Goal: Information Seeking & Learning: Learn about a topic

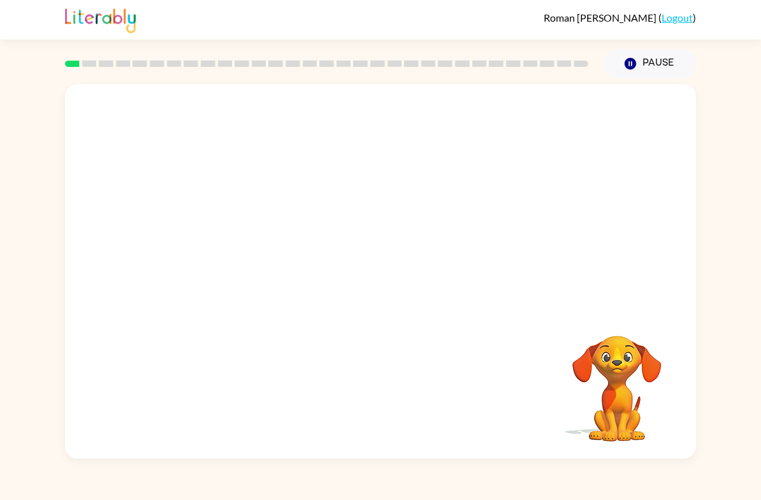
click at [625, 387] on video "Your browser must support playing .mp4 files to use Literably. Please try using…" at bounding box center [616, 379] width 127 height 127
click at [228, 240] on video "Your browser must support playing .mp4 files to use Literably. Please try using…" at bounding box center [380, 196] width 631 height 225
click at [211, 257] on video "Your browser must support playing .mp4 files to use Literably. Please try using…" at bounding box center [380, 196] width 631 height 225
click at [210, 257] on video "Your browser must support playing .mp4 files to use Literably. Please try using…" at bounding box center [380, 196] width 631 height 225
click at [417, 268] on button "button" at bounding box center [380, 278] width 82 height 46
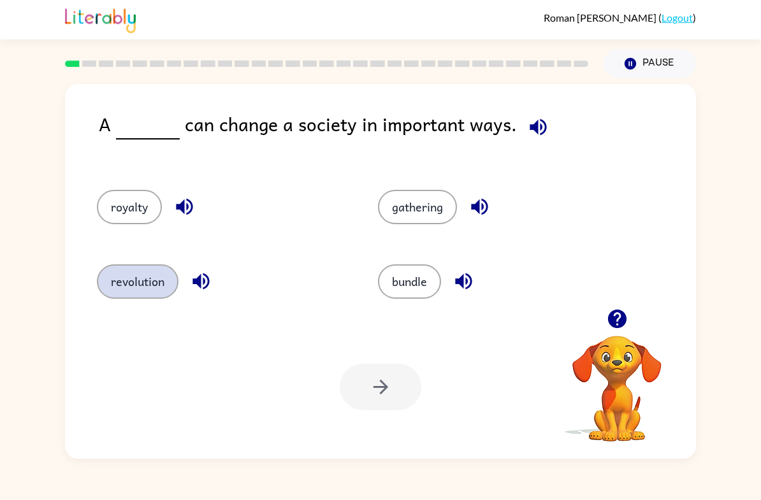
click at [134, 278] on button "revolution" at bounding box center [138, 281] width 82 height 34
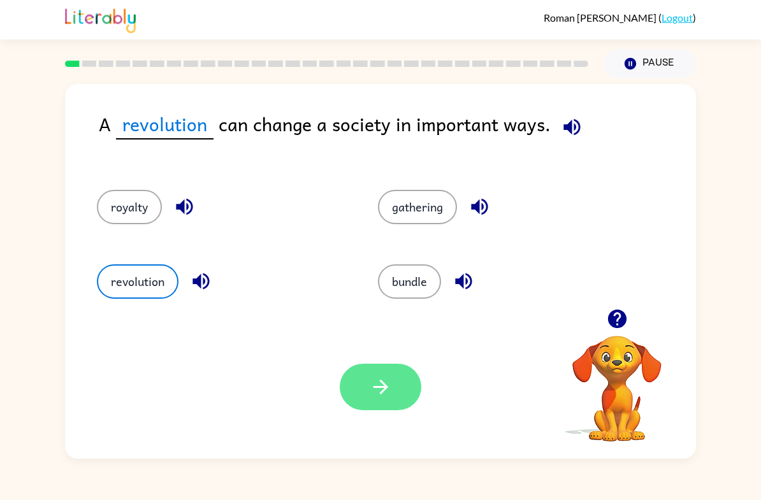
click at [399, 392] on button "button" at bounding box center [380, 387] width 82 height 46
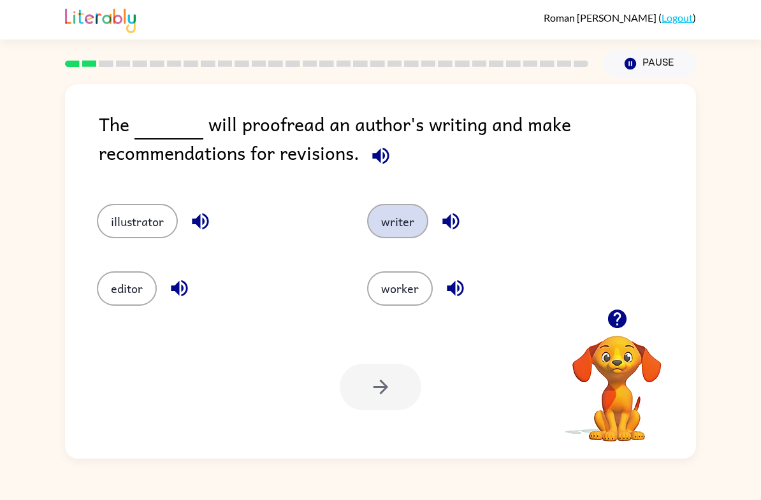
click at [417, 220] on button "writer" at bounding box center [397, 221] width 61 height 34
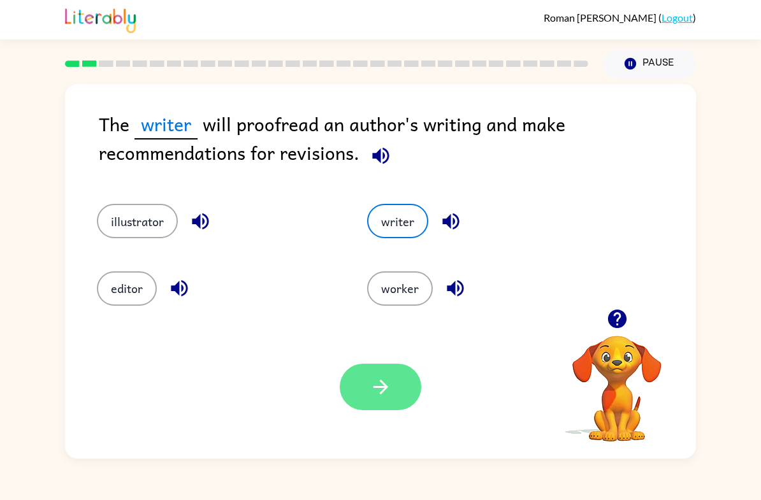
click at [410, 404] on button "button" at bounding box center [380, 387] width 82 height 46
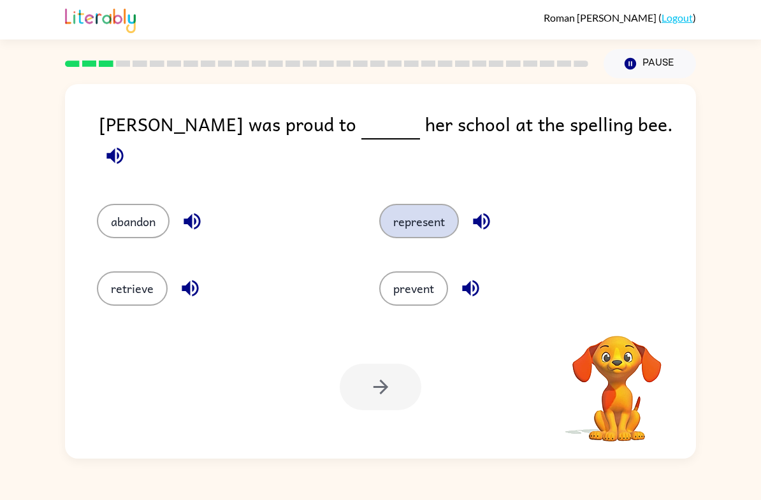
click at [437, 206] on button "represent" at bounding box center [419, 221] width 80 height 34
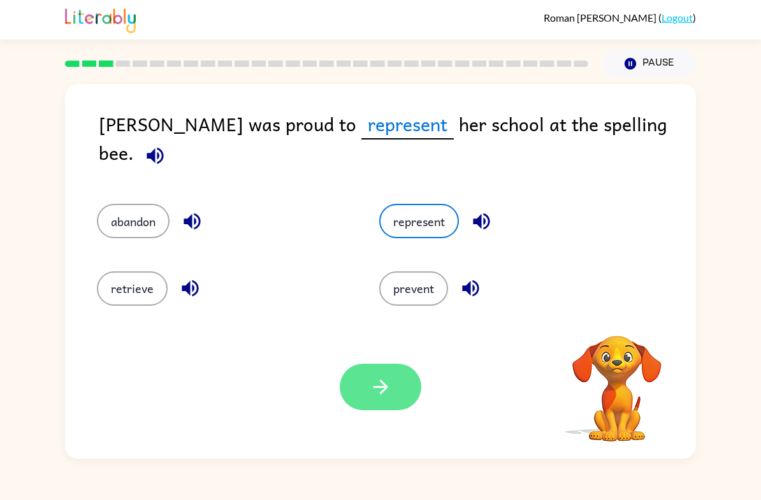
click at [397, 394] on button "button" at bounding box center [380, 387] width 82 height 46
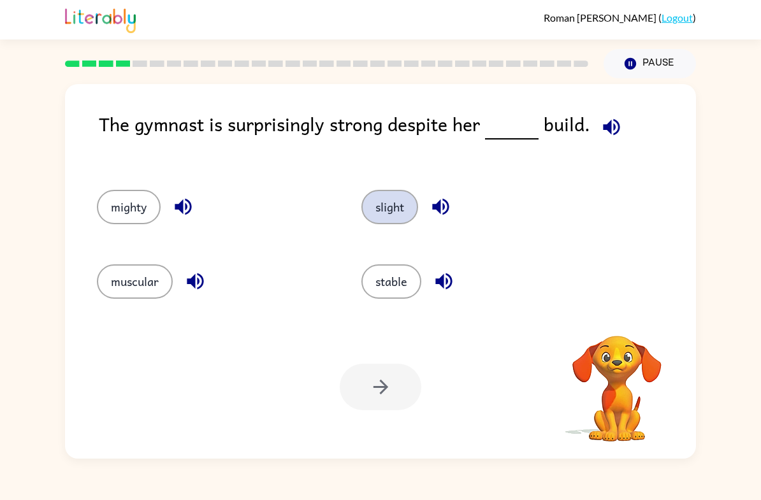
click at [400, 211] on button "slight" at bounding box center [389, 207] width 57 height 34
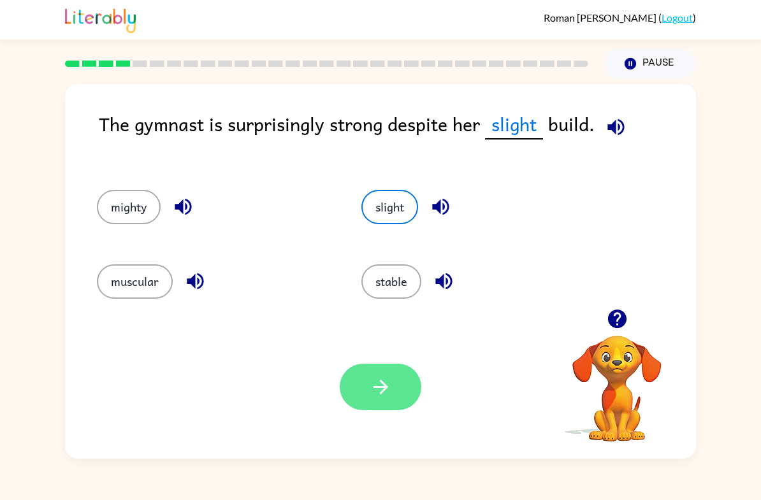
click at [401, 399] on button "button" at bounding box center [380, 387] width 82 height 46
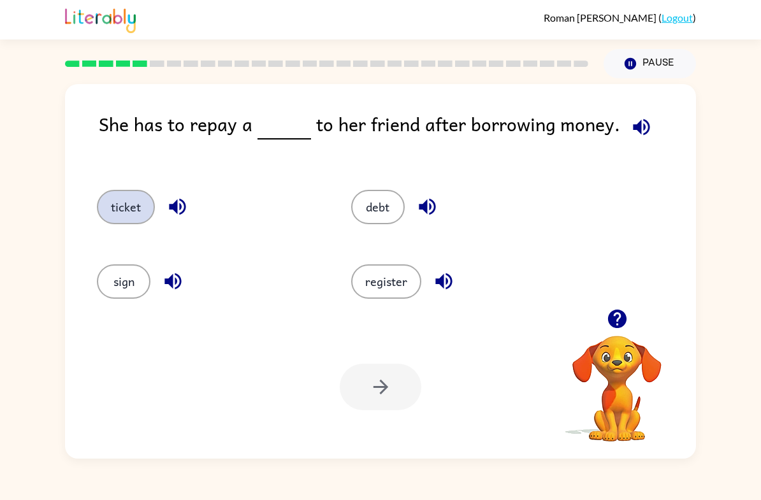
click at [136, 211] on button "ticket" at bounding box center [126, 207] width 58 height 34
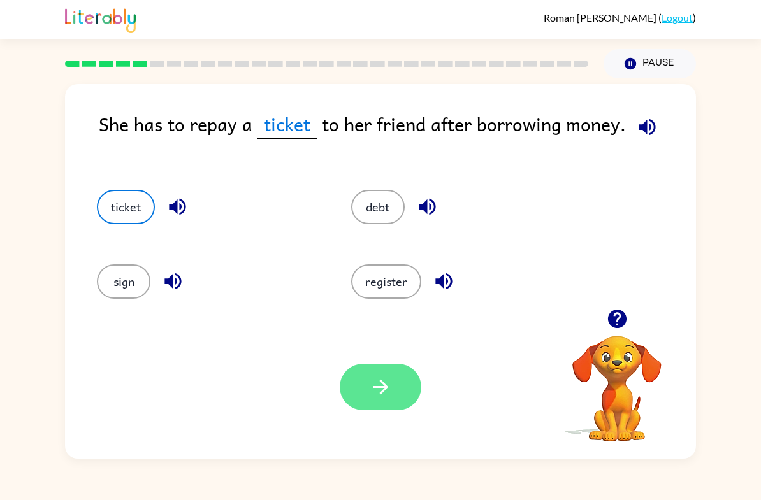
click at [387, 403] on button "button" at bounding box center [380, 387] width 82 height 46
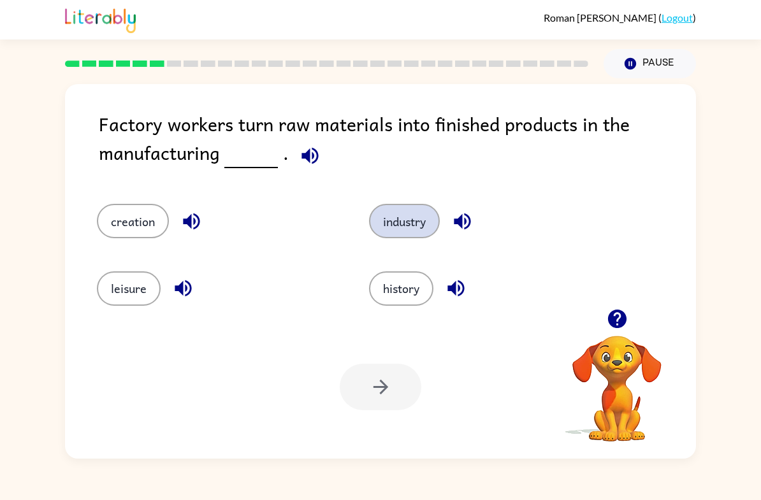
click at [411, 227] on button "industry" at bounding box center [404, 221] width 71 height 34
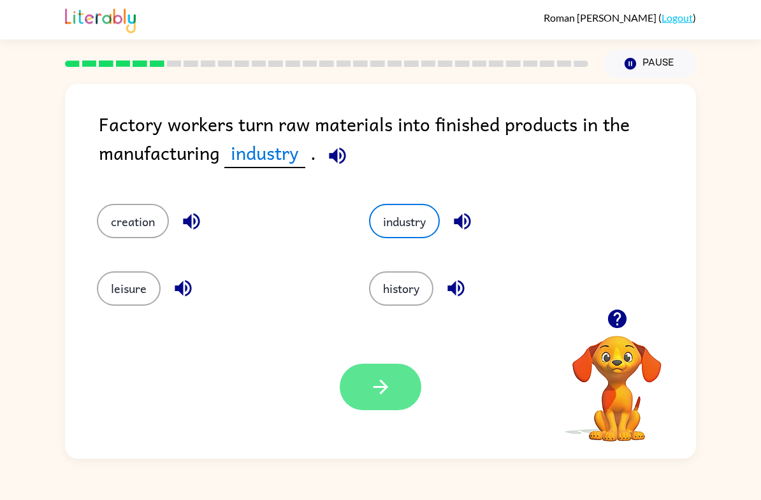
click at [387, 377] on icon "button" at bounding box center [380, 387] width 22 height 22
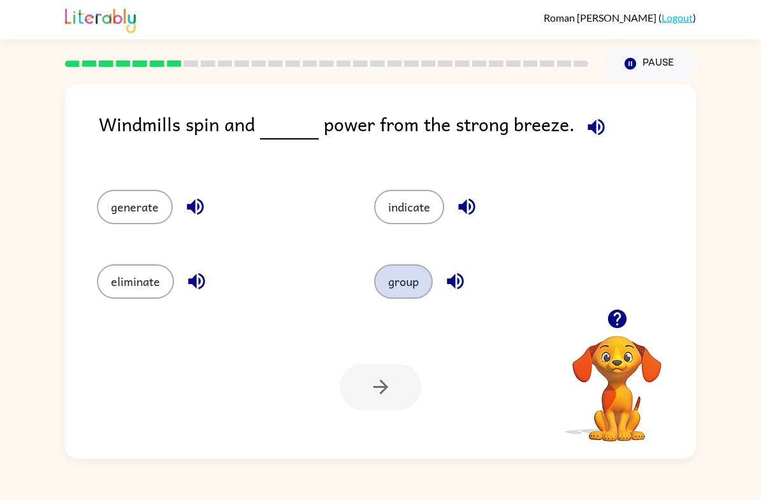
click at [418, 290] on button "group" at bounding box center [403, 281] width 59 height 34
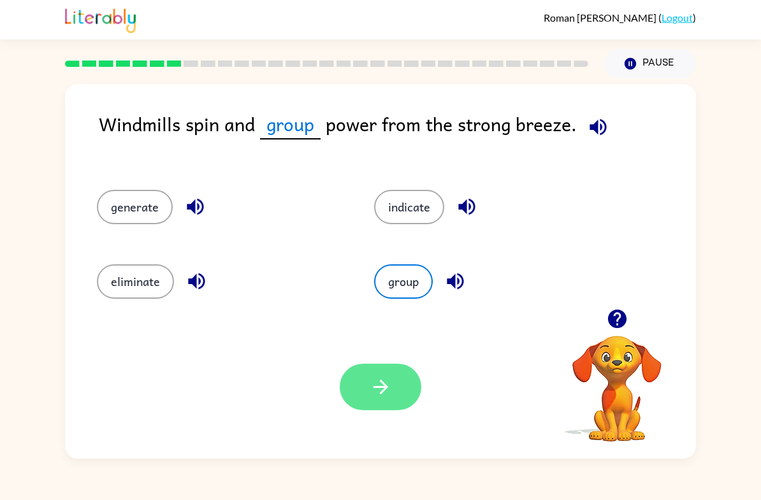
click at [392, 371] on button "button" at bounding box center [380, 387] width 82 height 46
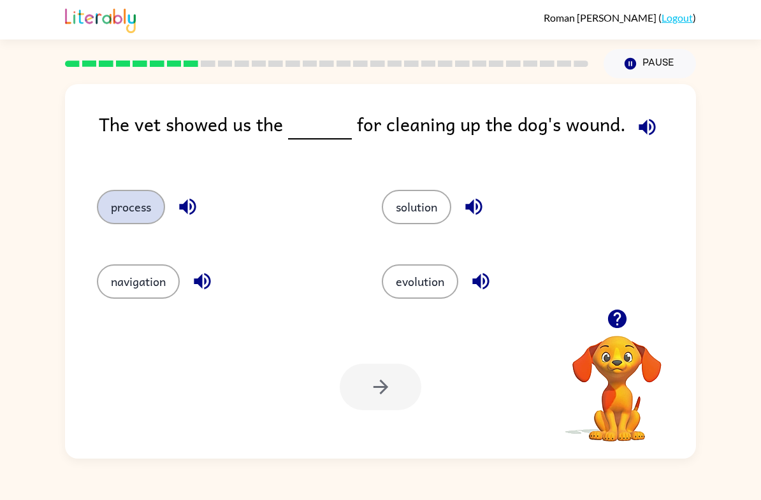
click at [145, 216] on button "process" at bounding box center [131, 207] width 68 height 34
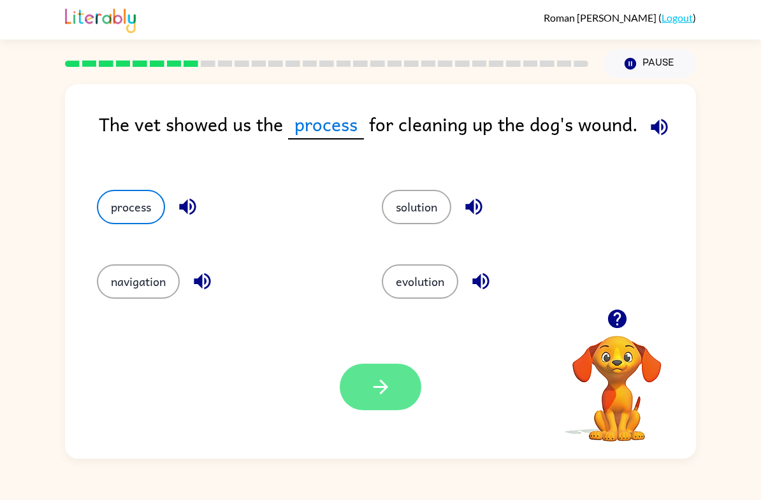
click at [411, 385] on button "button" at bounding box center [380, 387] width 82 height 46
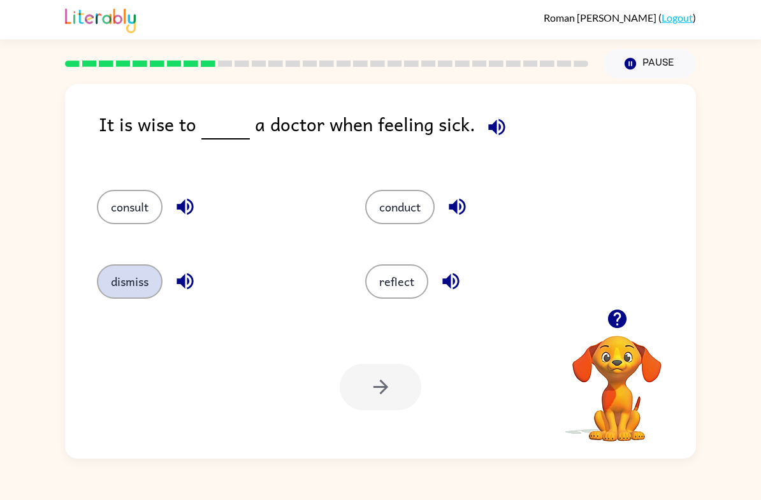
click at [111, 282] on button "dismiss" at bounding box center [130, 281] width 66 height 34
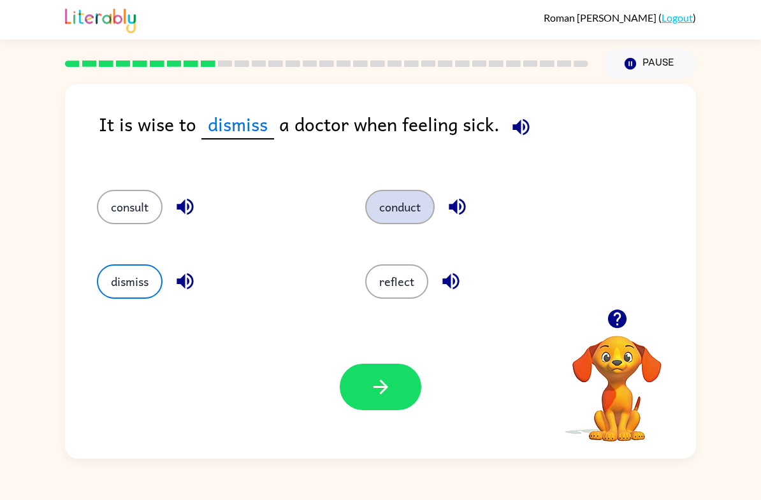
click at [425, 206] on button "conduct" at bounding box center [399, 207] width 69 height 34
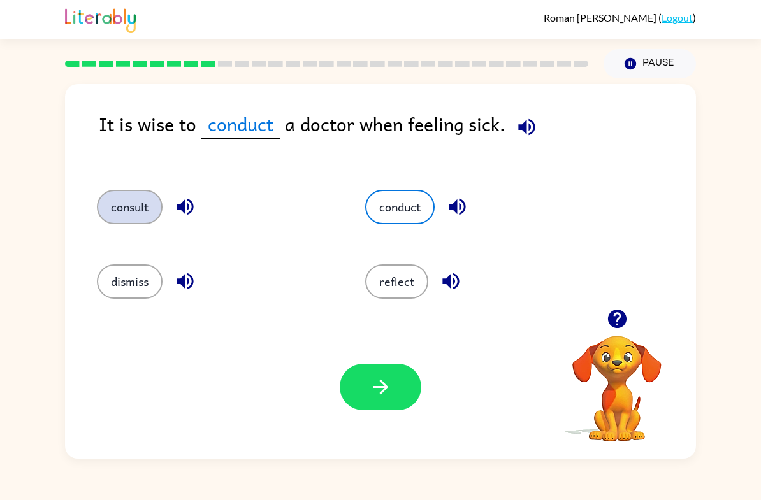
click at [118, 224] on button "consult" at bounding box center [130, 207] width 66 height 34
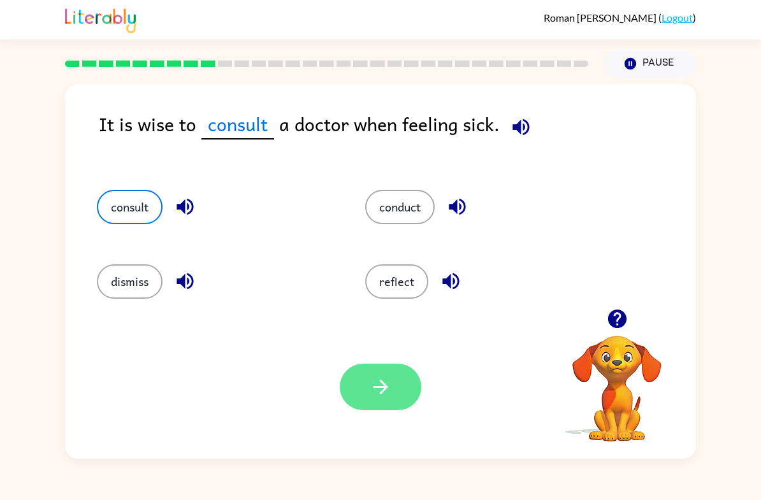
click at [405, 382] on button "button" at bounding box center [380, 387] width 82 height 46
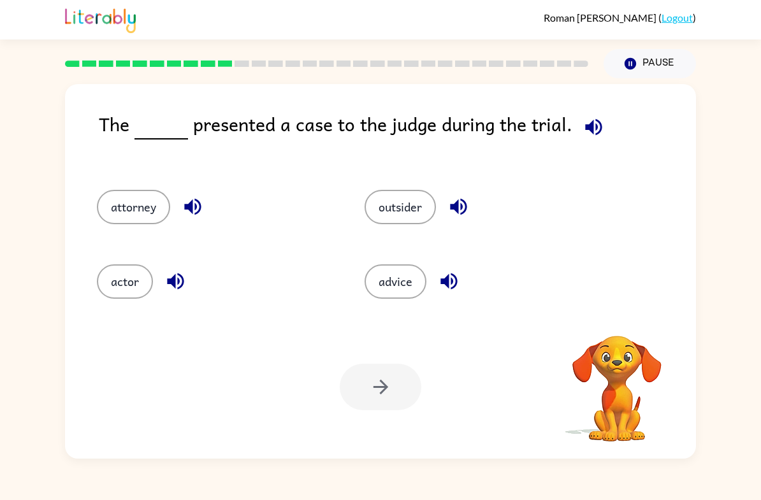
click at [759, 390] on div "The presented a case to the judge during the trial. attorney outsider actor adv…" at bounding box center [380, 268] width 761 height 380
click at [113, 220] on button "attorney" at bounding box center [133, 207] width 73 height 34
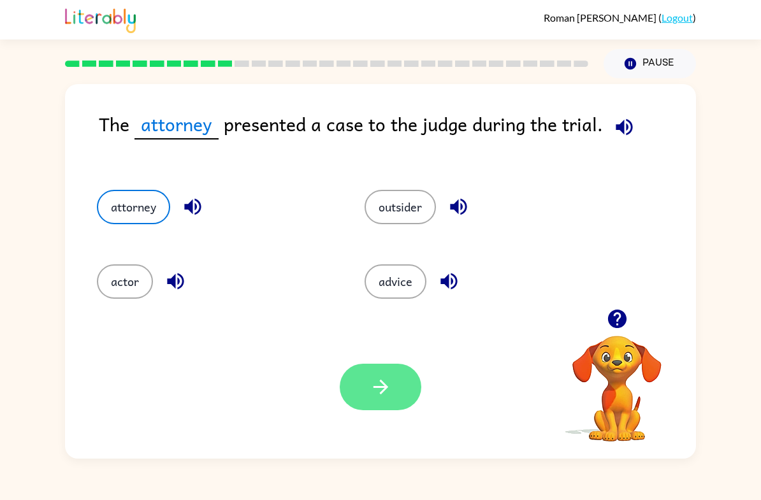
click at [418, 387] on button "button" at bounding box center [380, 387] width 82 height 46
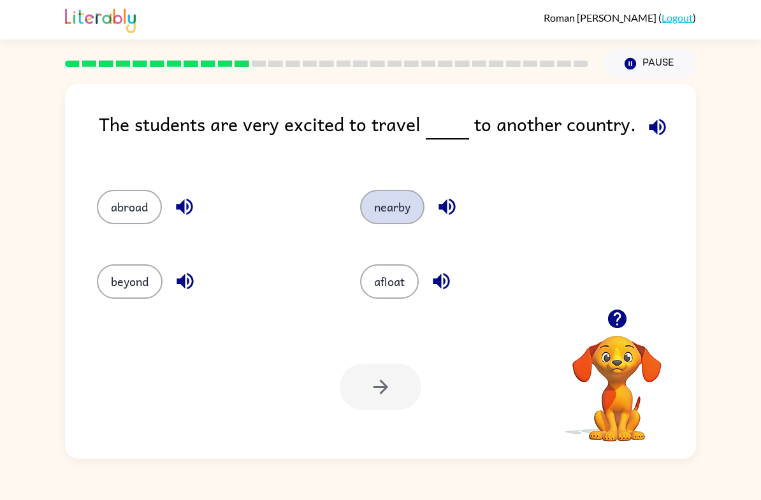
click at [390, 222] on button "nearby" at bounding box center [392, 207] width 64 height 34
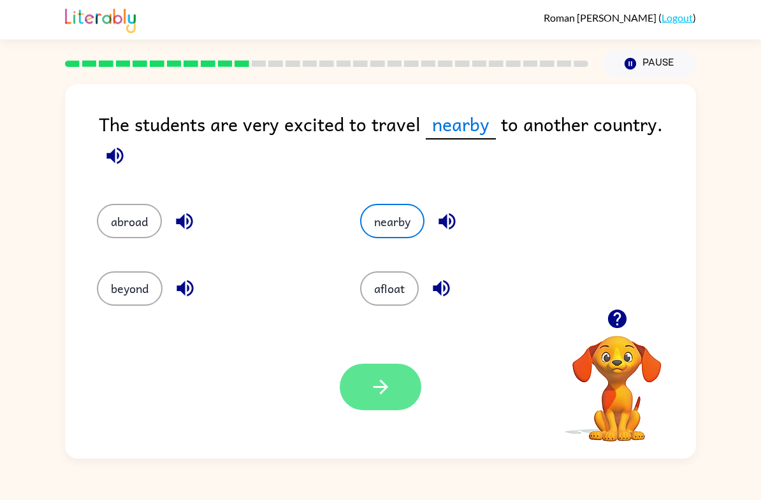
click at [401, 396] on button "button" at bounding box center [380, 387] width 82 height 46
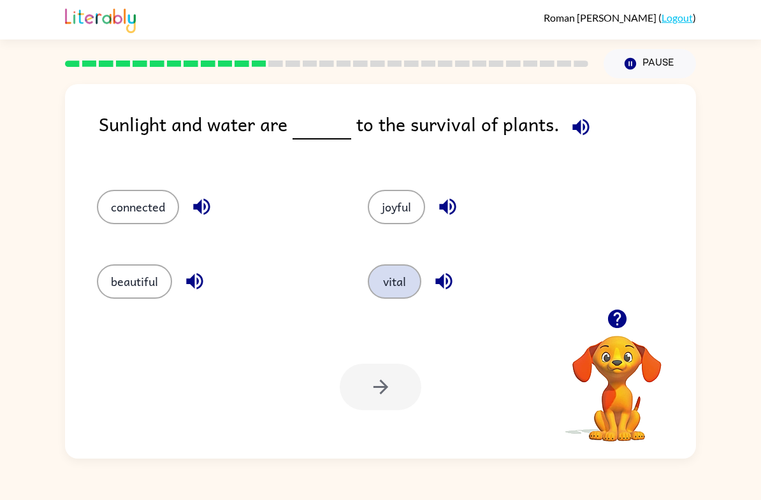
click at [417, 282] on button "vital" at bounding box center [395, 281] width 54 height 34
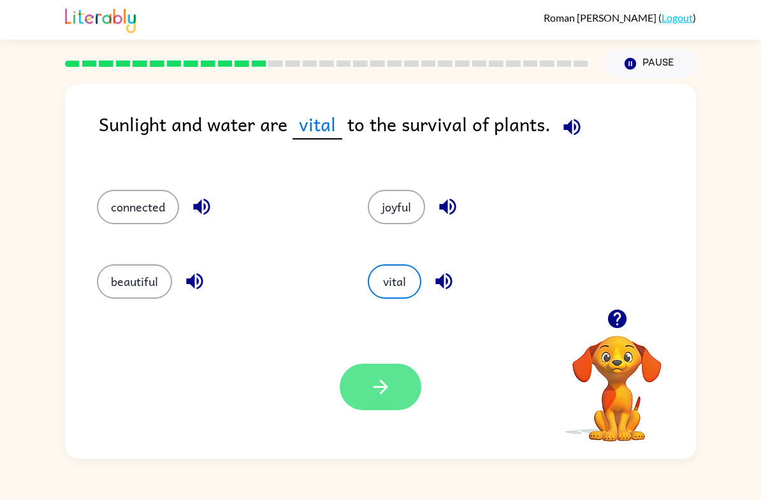
click at [405, 399] on button "button" at bounding box center [380, 387] width 82 height 46
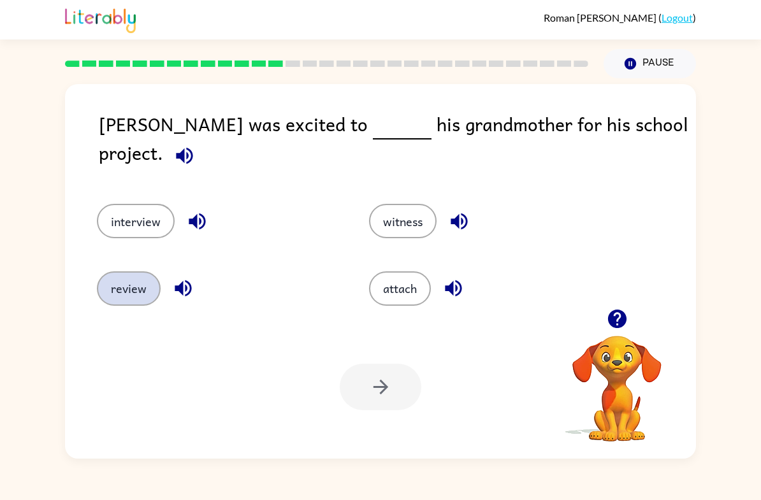
click at [118, 280] on button "review" at bounding box center [129, 288] width 64 height 34
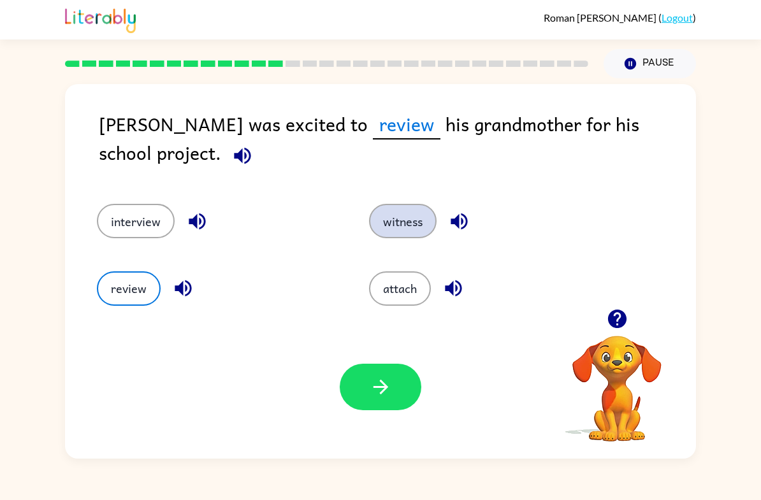
click at [417, 231] on button "witness" at bounding box center [403, 221] width 68 height 34
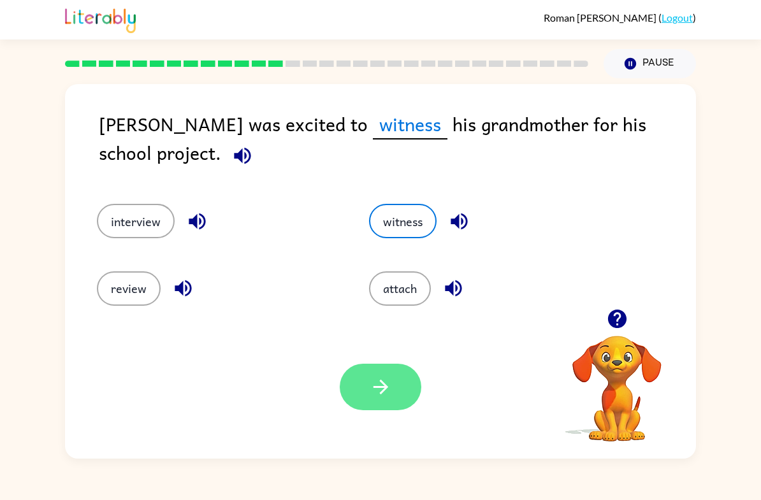
click at [406, 398] on button "button" at bounding box center [380, 387] width 82 height 46
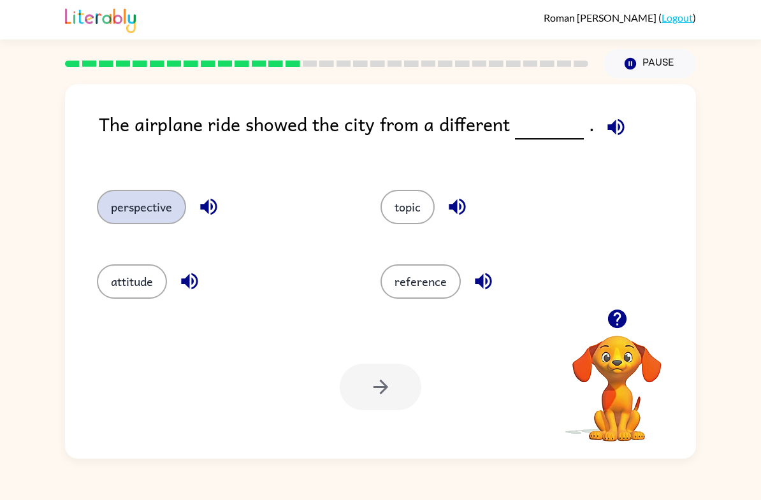
click at [147, 208] on button "perspective" at bounding box center [141, 207] width 89 height 34
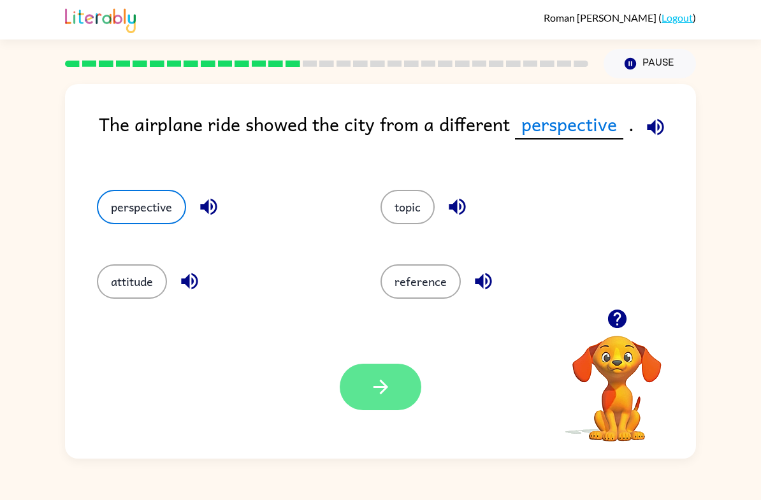
click at [408, 391] on button "button" at bounding box center [380, 387] width 82 height 46
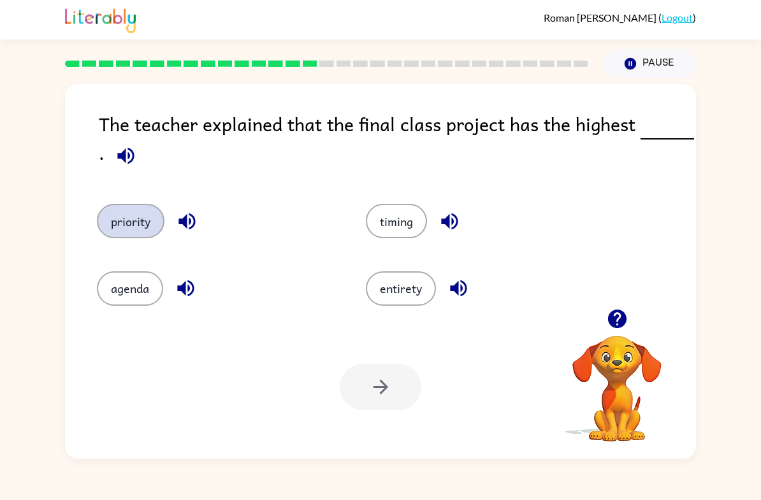
click at [141, 225] on button "priority" at bounding box center [131, 221] width 68 height 34
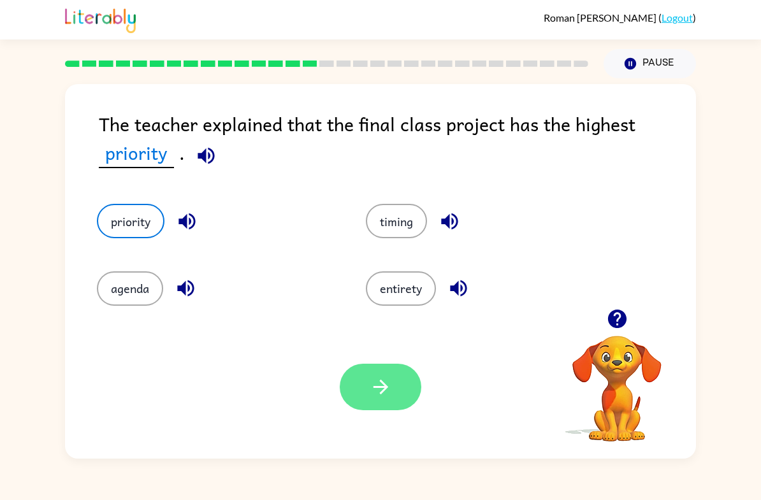
click at [382, 400] on button "button" at bounding box center [380, 387] width 82 height 46
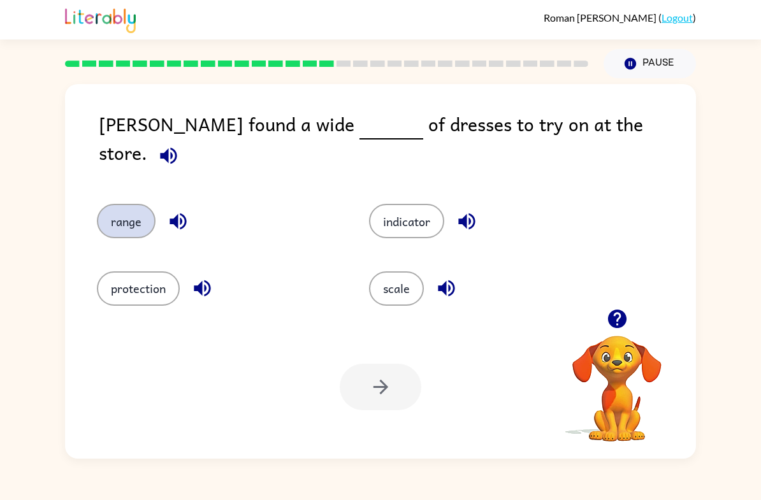
click at [122, 209] on button "range" at bounding box center [126, 221] width 59 height 34
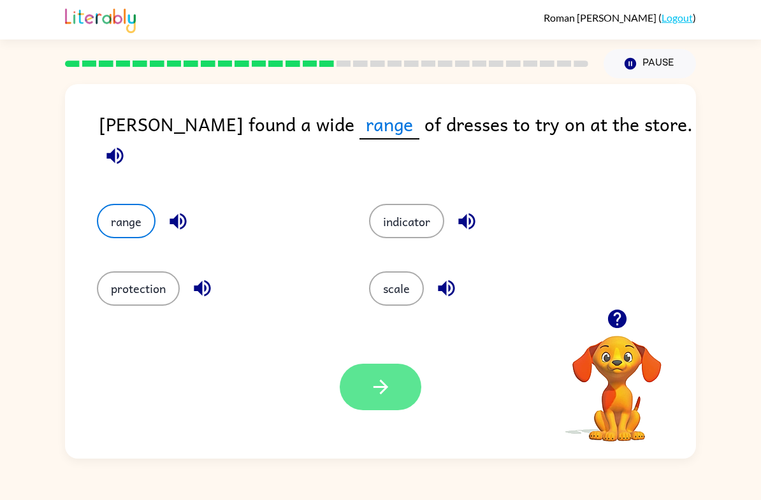
click at [397, 410] on button "button" at bounding box center [380, 387] width 82 height 46
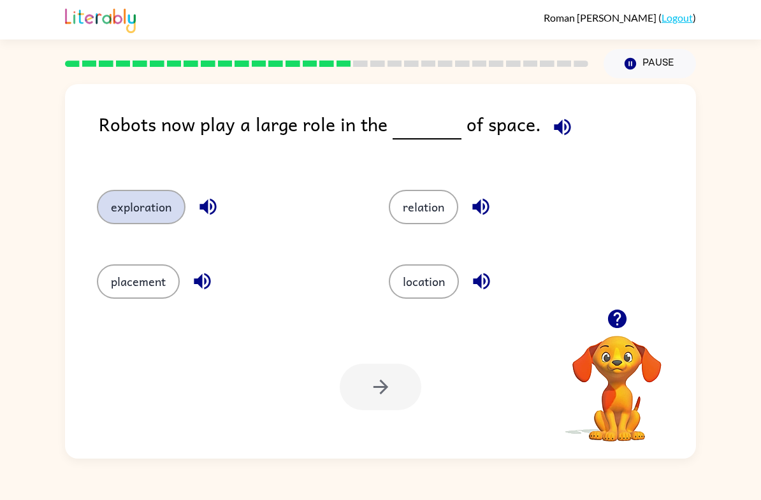
click at [118, 223] on button "exploration" at bounding box center [141, 207] width 89 height 34
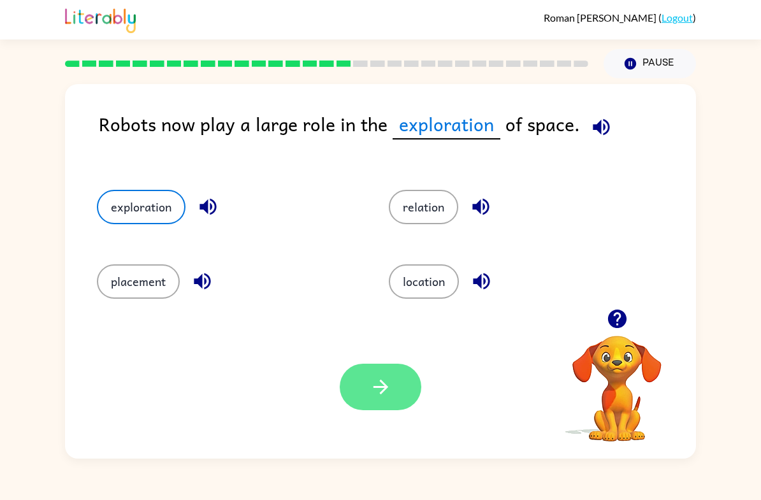
click at [389, 396] on icon "button" at bounding box center [380, 387] width 22 height 22
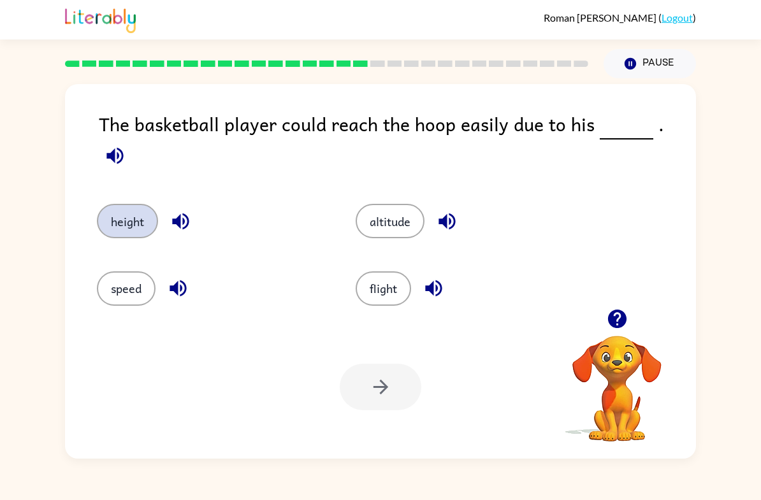
click at [120, 222] on button "height" at bounding box center [127, 221] width 61 height 34
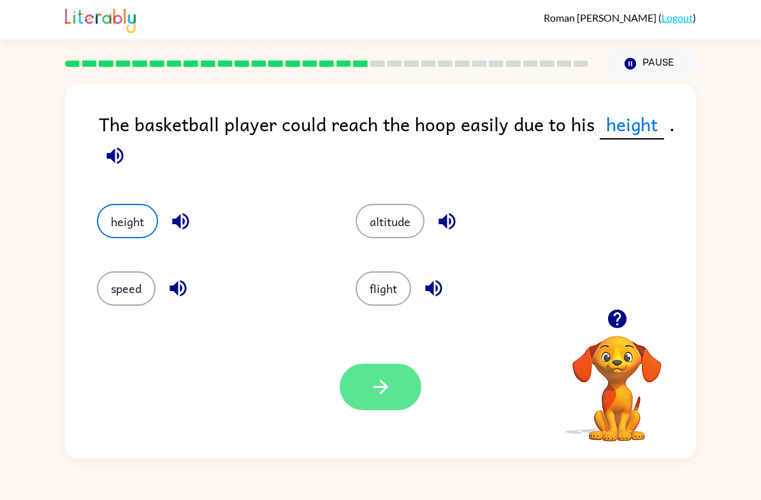
click at [397, 382] on button "button" at bounding box center [380, 387] width 82 height 46
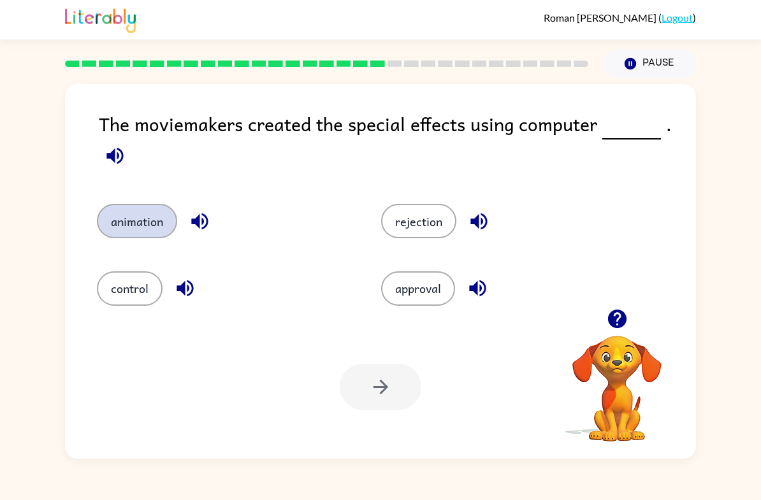
click at [126, 220] on button "animation" at bounding box center [137, 221] width 80 height 34
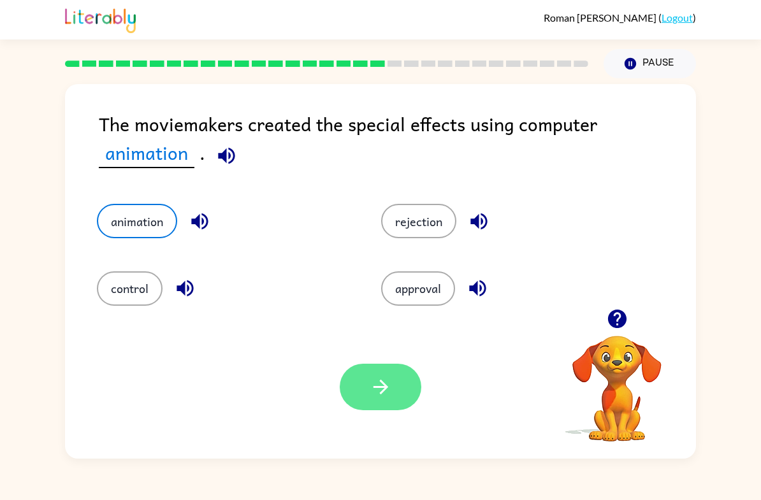
click at [406, 399] on button "button" at bounding box center [380, 387] width 82 height 46
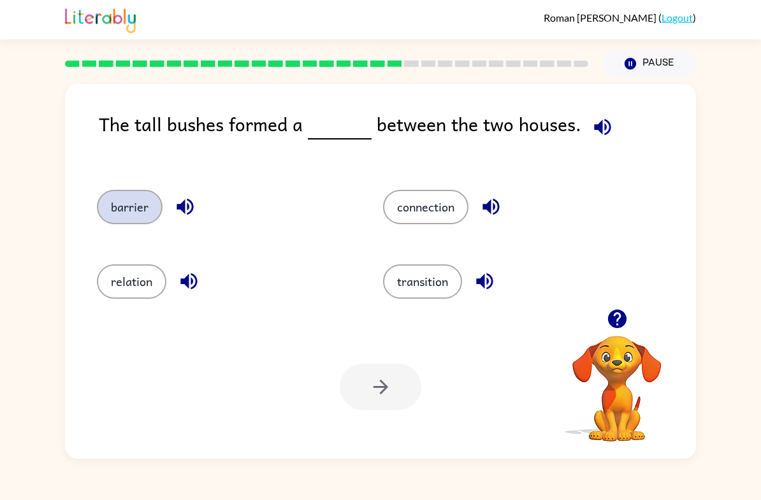
click at [128, 209] on button "barrier" at bounding box center [130, 207] width 66 height 34
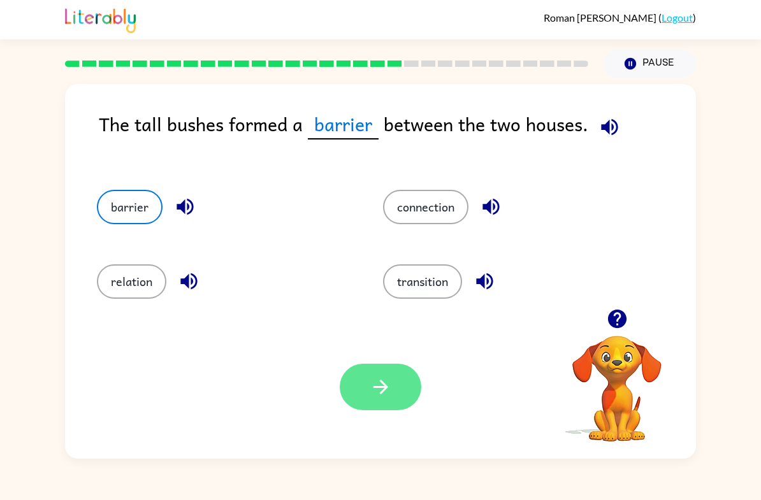
click at [372, 373] on button "button" at bounding box center [380, 387] width 82 height 46
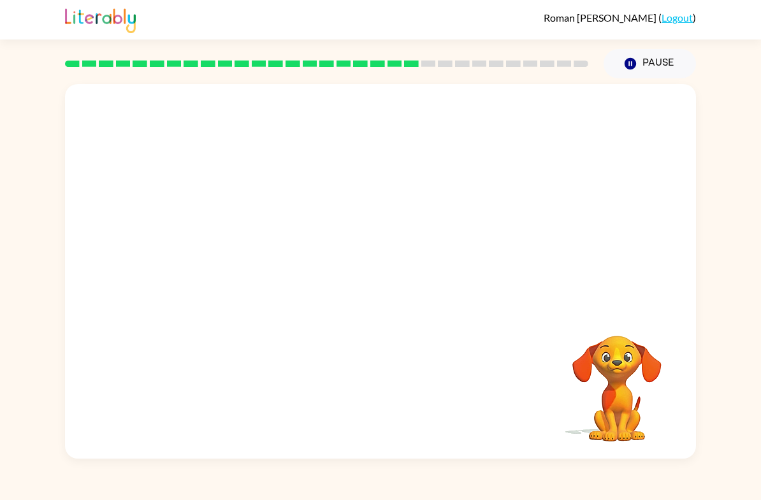
click at [244, 208] on video "Your browser must support playing .mp4 files to use Literably. Please try using…" at bounding box center [380, 196] width 631 height 225
click at [227, 271] on video "Your browser must support playing .mp4 files to use Literably. Please try using…" at bounding box center [380, 196] width 631 height 225
click at [406, 289] on button "button" at bounding box center [380, 278] width 82 height 46
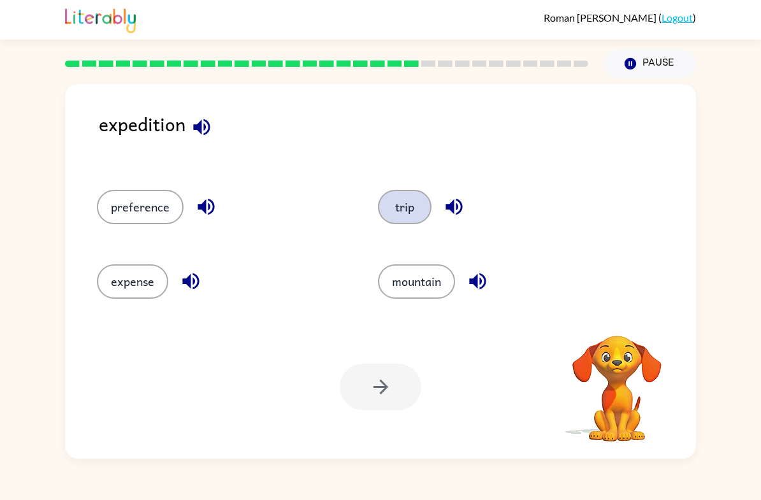
click at [414, 223] on button "trip" at bounding box center [405, 207] width 54 height 34
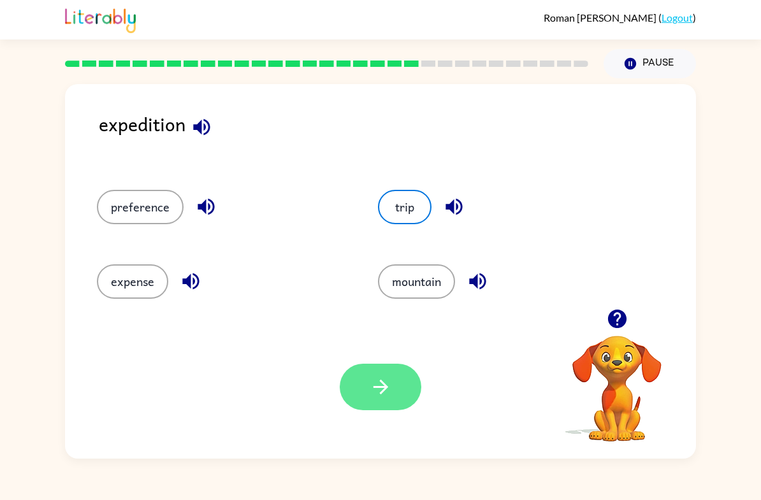
click at [371, 398] on icon "button" at bounding box center [380, 387] width 22 height 22
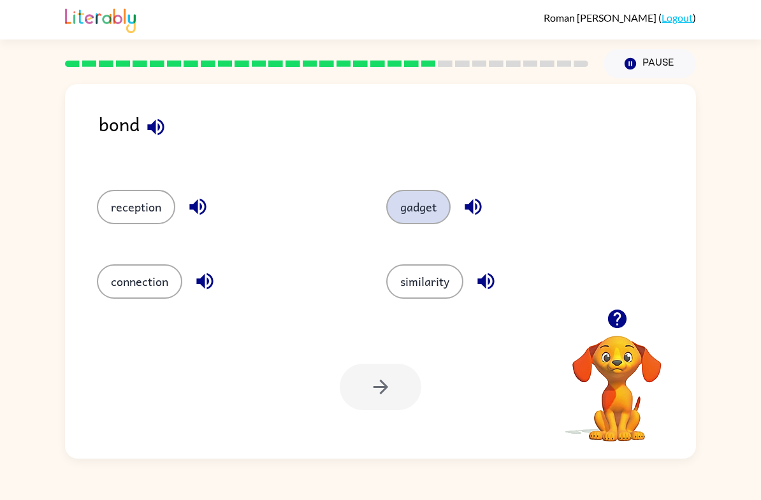
click at [430, 223] on button "gadget" at bounding box center [418, 207] width 64 height 34
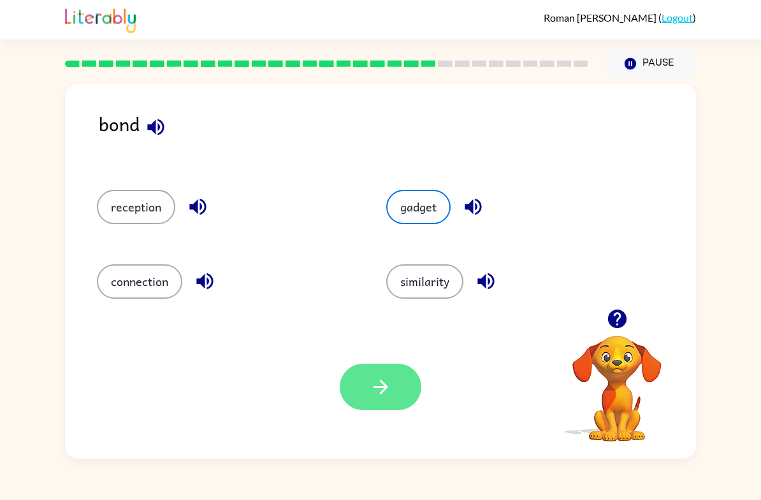
click at [392, 389] on button "button" at bounding box center [380, 387] width 82 height 46
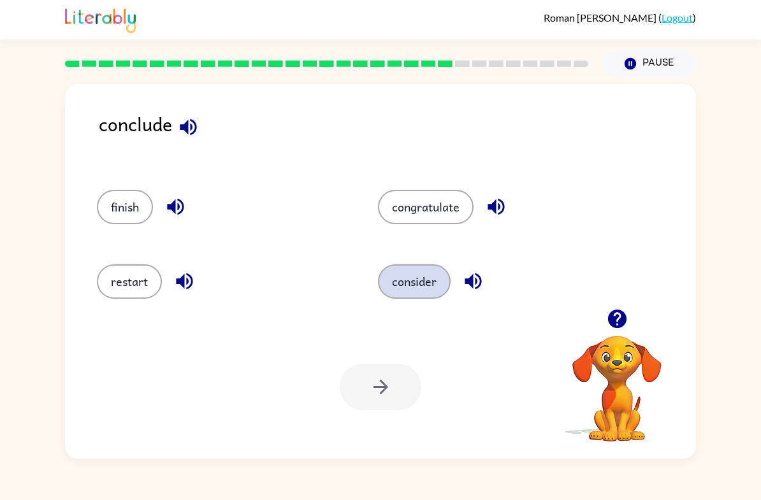
click at [436, 295] on button "consider" at bounding box center [414, 281] width 73 height 34
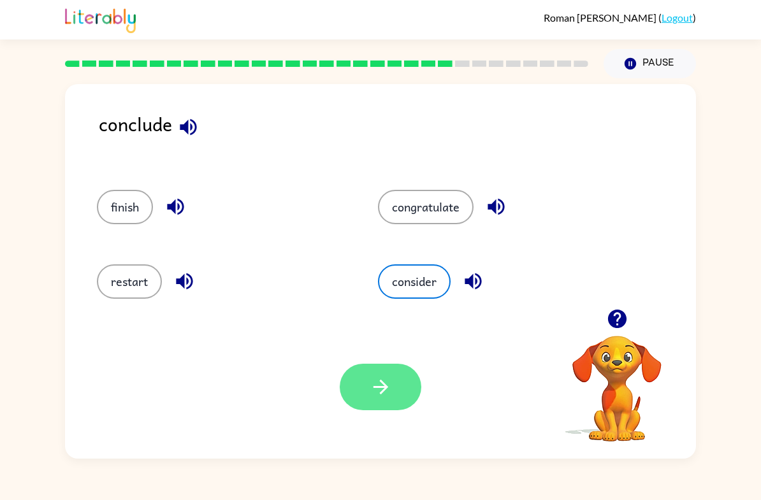
click at [404, 408] on button "button" at bounding box center [380, 387] width 82 height 46
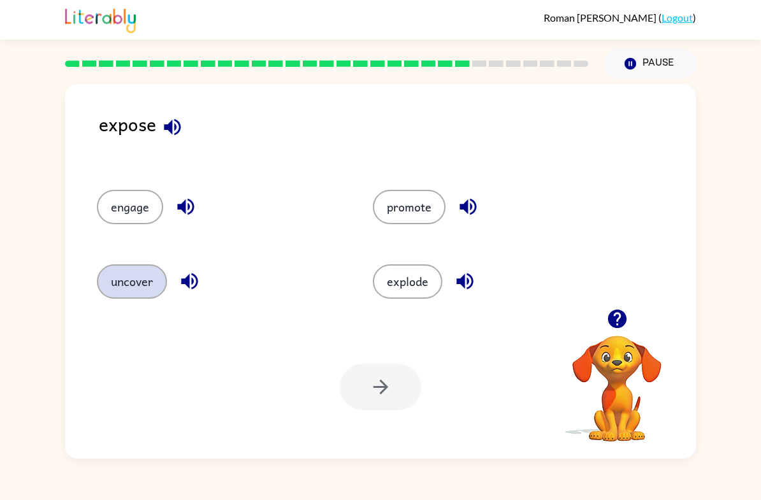
click at [150, 289] on button "uncover" at bounding box center [132, 281] width 70 height 34
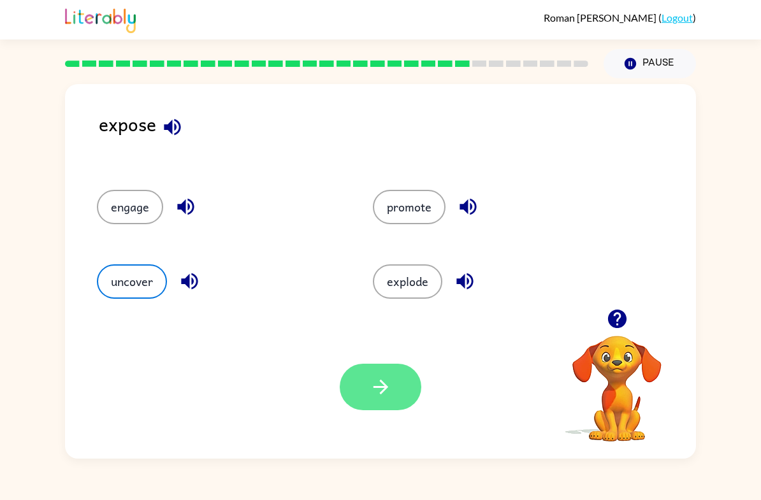
click at [409, 406] on button "button" at bounding box center [380, 387] width 82 height 46
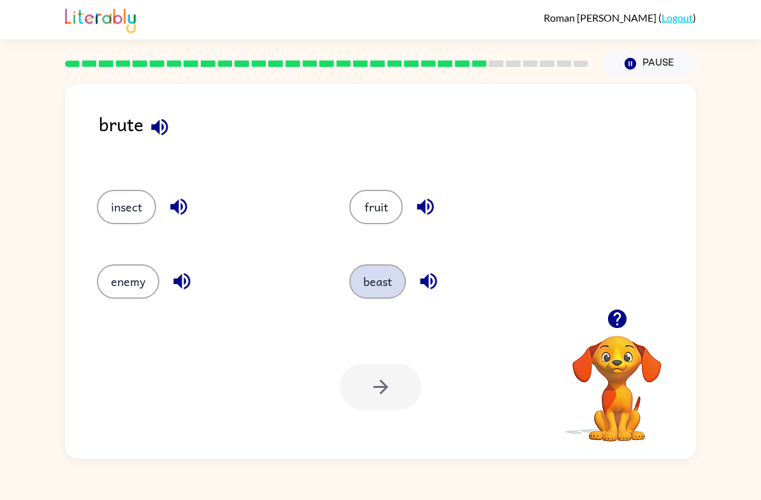
click at [379, 290] on button "beast" at bounding box center [377, 281] width 57 height 34
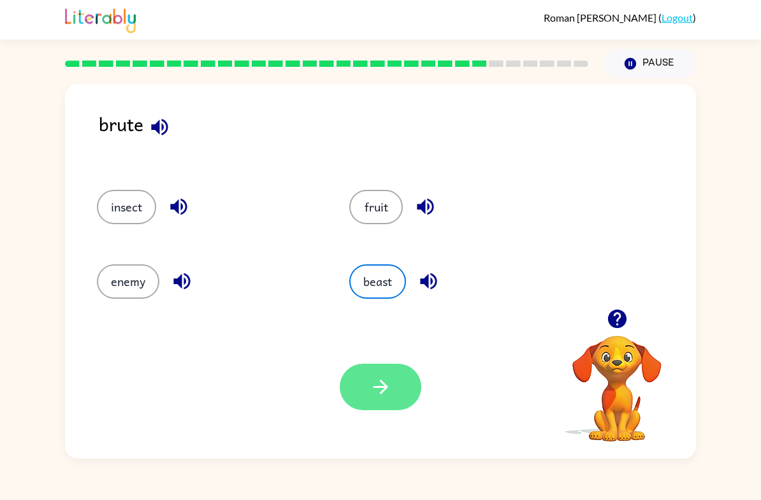
click at [406, 407] on button "button" at bounding box center [380, 387] width 82 height 46
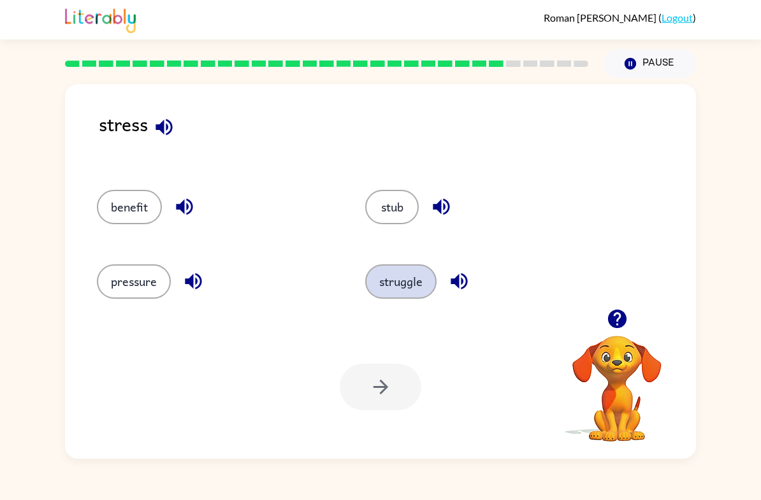
click at [417, 282] on button "struggle" at bounding box center [400, 281] width 71 height 34
click at [396, 387] on button "button" at bounding box center [380, 387] width 82 height 46
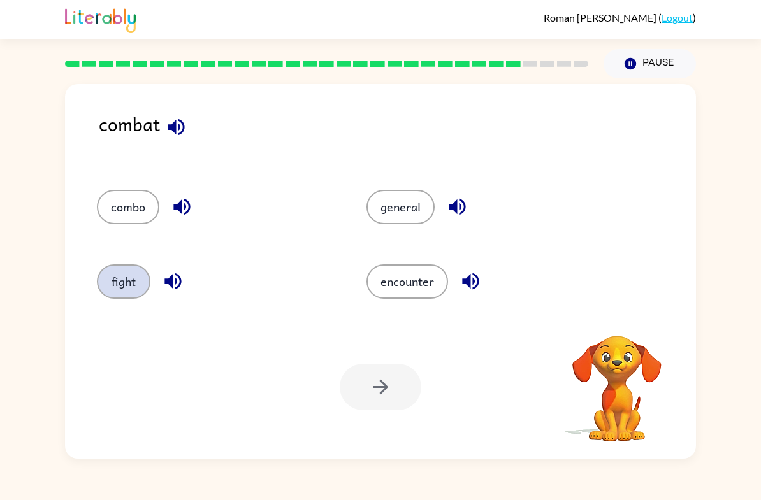
click at [126, 276] on button "fight" at bounding box center [124, 281] width 54 height 34
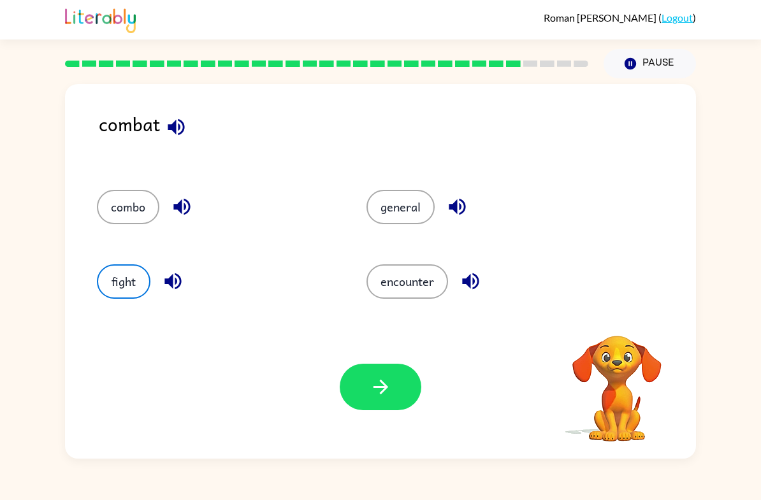
click at [402, 420] on div "Your browser must support playing .mp4 files to use Literably. Please try using…" at bounding box center [380, 386] width 631 height 143
click at [411, 402] on button "button" at bounding box center [380, 387] width 82 height 46
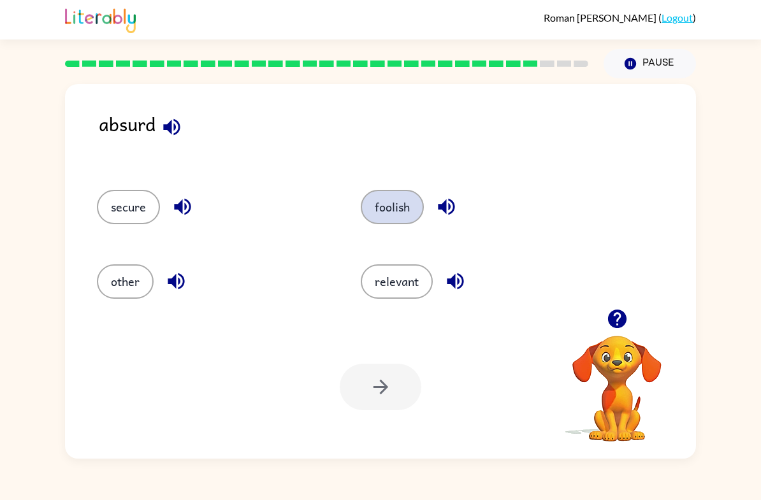
click at [400, 224] on button "foolish" at bounding box center [392, 207] width 63 height 34
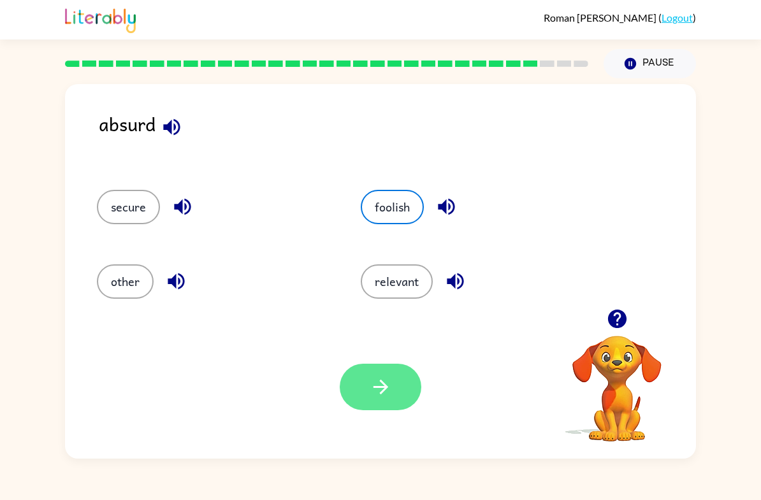
click at [406, 397] on button "button" at bounding box center [380, 387] width 82 height 46
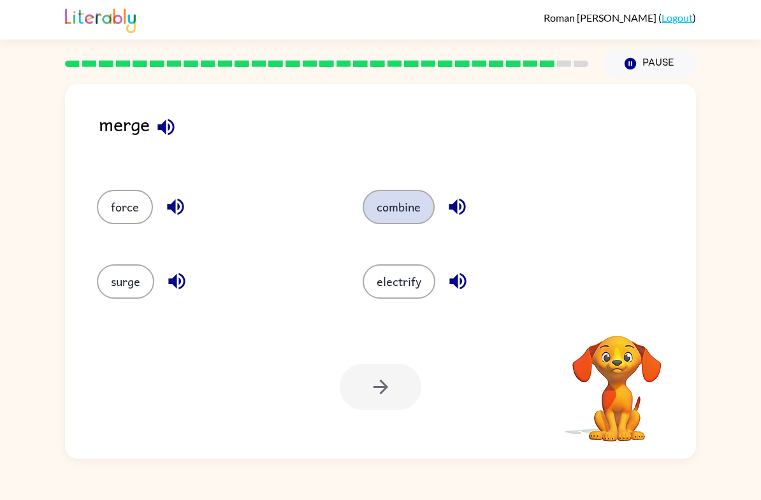
click at [420, 224] on button "combine" at bounding box center [398, 207] width 72 height 34
click at [394, 199] on button "combine" at bounding box center [398, 207] width 72 height 34
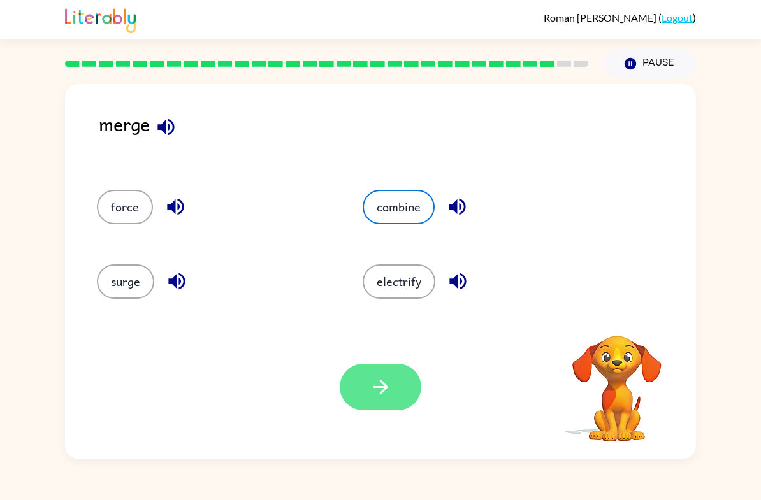
click at [374, 371] on button "button" at bounding box center [380, 387] width 82 height 46
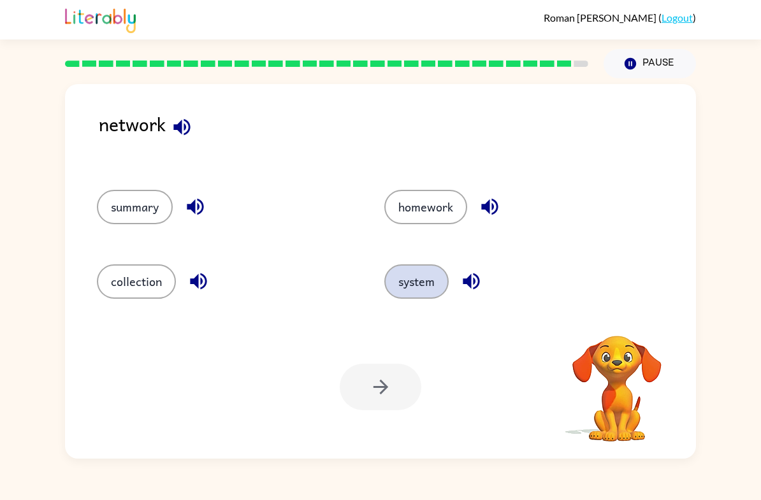
click at [424, 271] on button "system" at bounding box center [416, 281] width 64 height 34
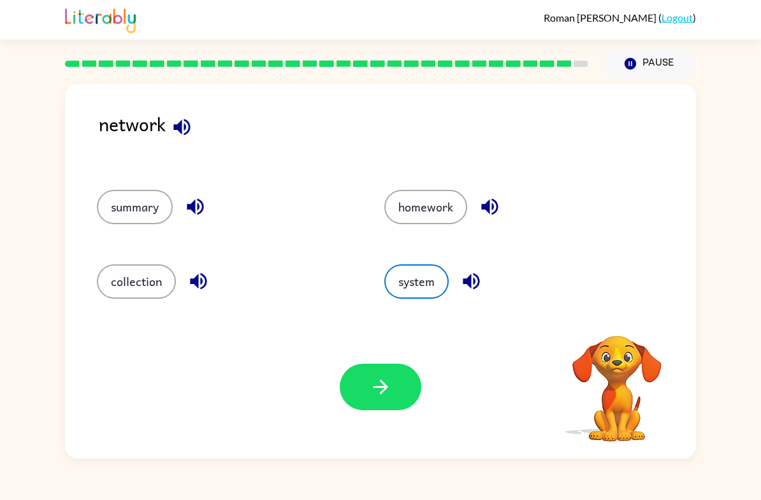
click at [735, 76] on div "[PERSON_NAME] ( Logout ) Pause Pause network summary homework collection system…" at bounding box center [380, 250] width 761 height 500
click at [395, 394] on button "button" at bounding box center [380, 387] width 82 height 46
